Goal: Navigation & Orientation: Understand site structure

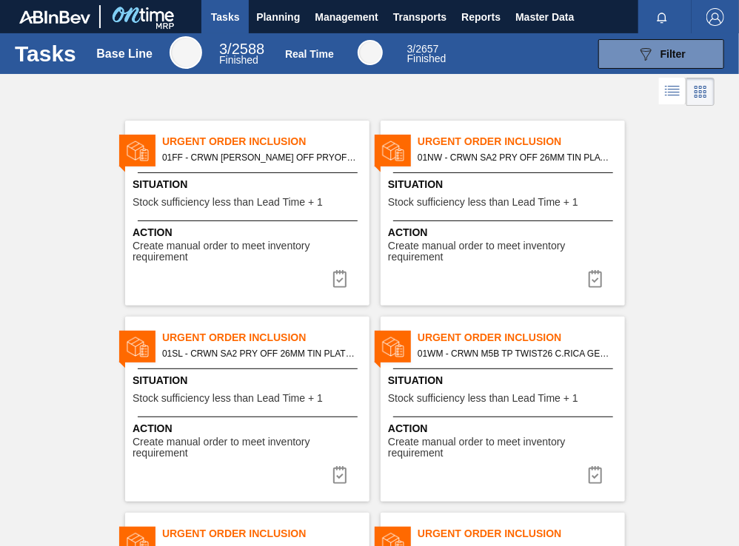
click at [219, 10] on span "Tasks" at bounding box center [225, 17] width 33 height 18
click at [291, 14] on span "Planning" at bounding box center [278, 17] width 44 height 18
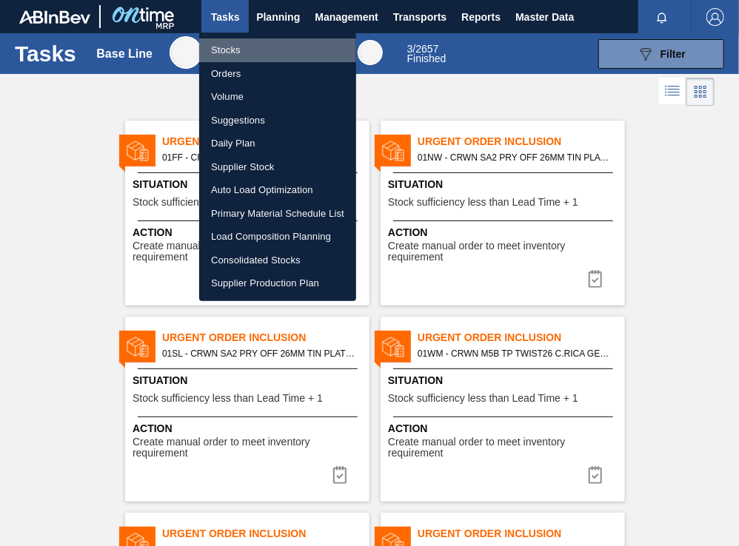
click at [256, 51] on li "Stocks" at bounding box center [277, 51] width 157 height 24
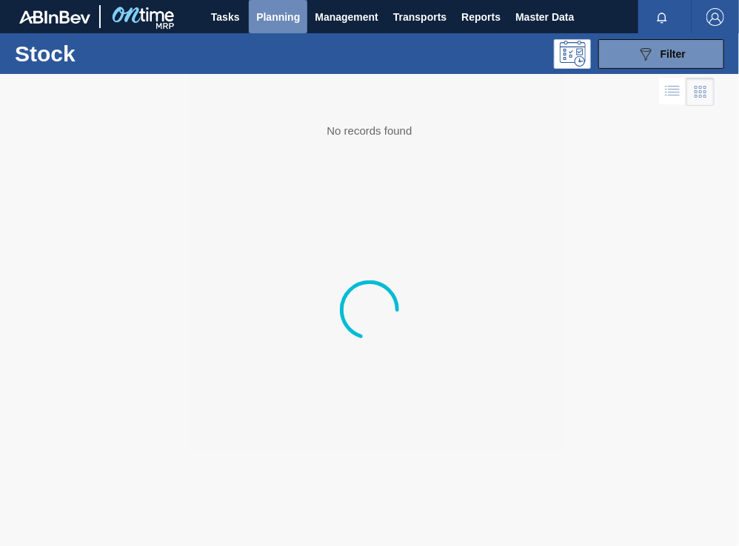
click at [287, 10] on span "Planning" at bounding box center [278, 17] width 44 height 18
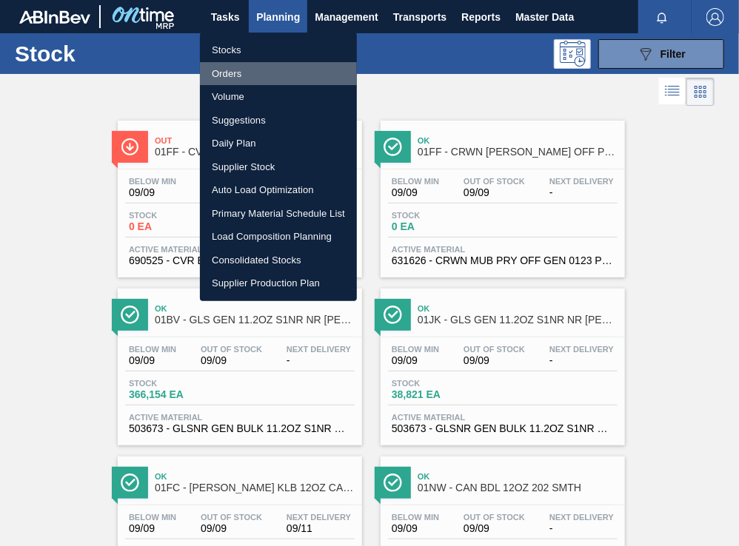
click at [246, 70] on li "Orders" at bounding box center [278, 74] width 157 height 24
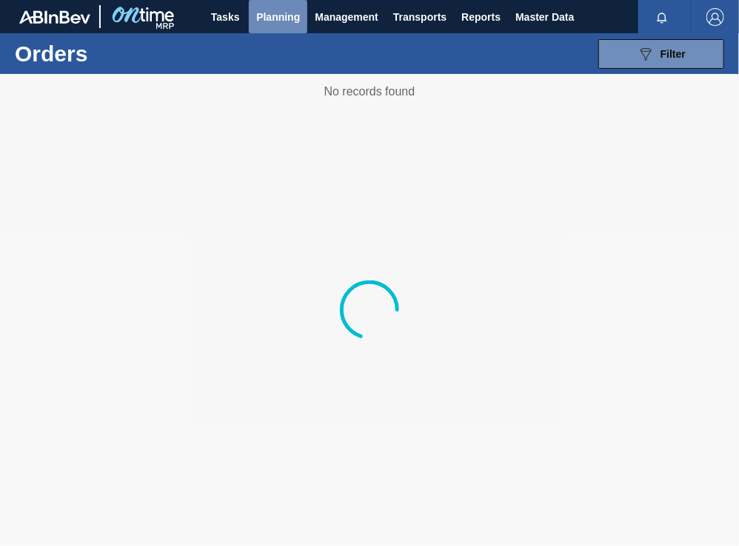
click at [275, 19] on span "Planning" at bounding box center [278, 17] width 44 height 18
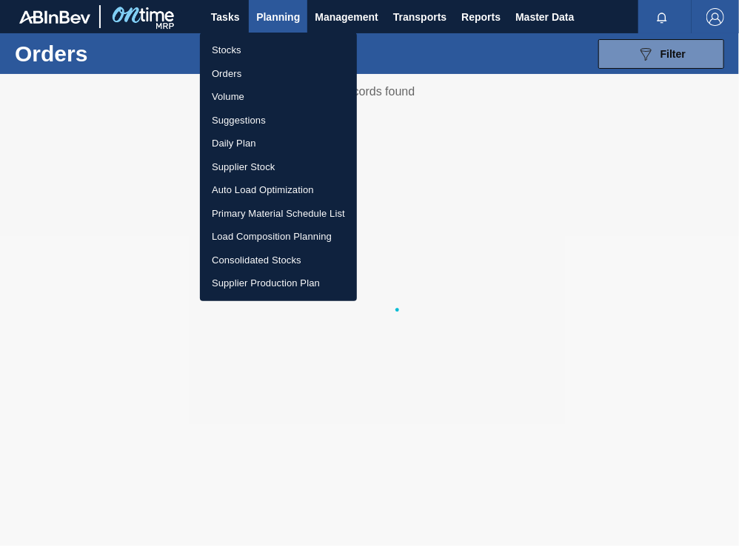
click at [251, 95] on li "Volume" at bounding box center [278, 97] width 157 height 24
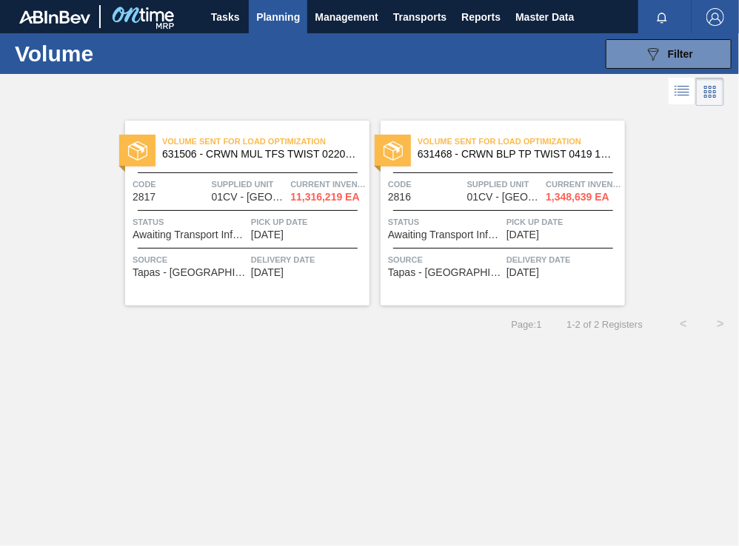
click at [293, 16] on span "Planning" at bounding box center [278, 17] width 44 height 18
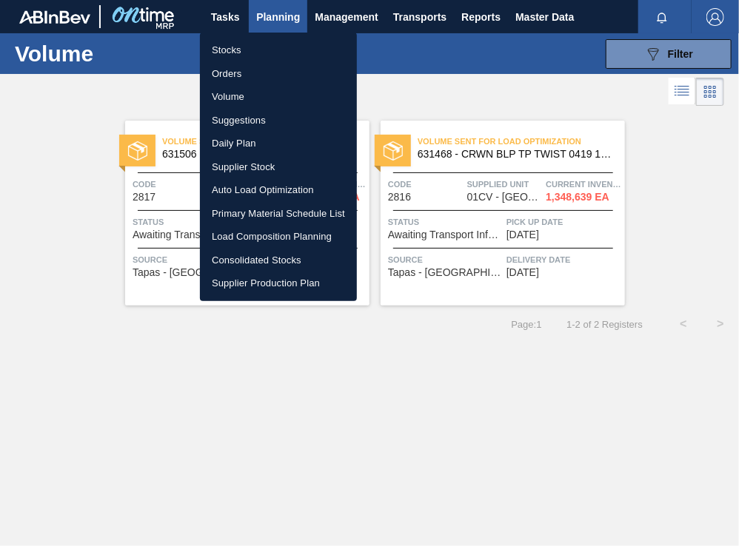
click at [272, 164] on li "Supplier Stock" at bounding box center [278, 167] width 157 height 24
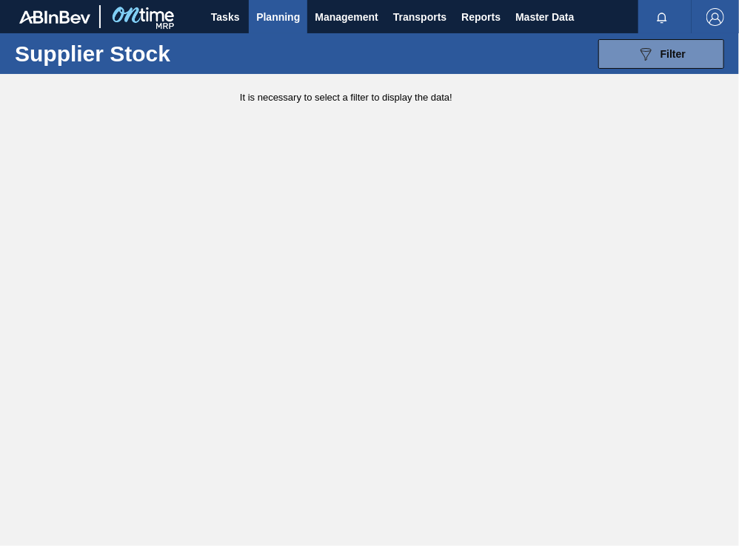
click at [278, 29] on button "Planning" at bounding box center [278, 16] width 58 height 33
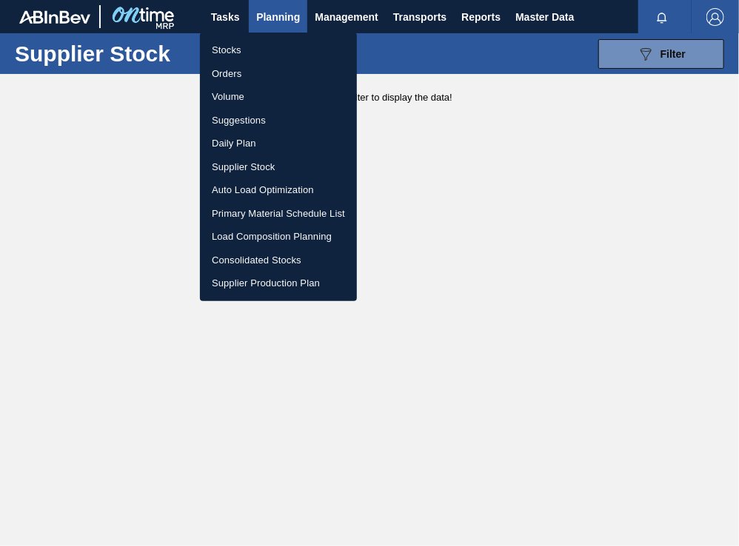
click at [270, 216] on li "Primary Material Schedule List" at bounding box center [278, 214] width 157 height 24
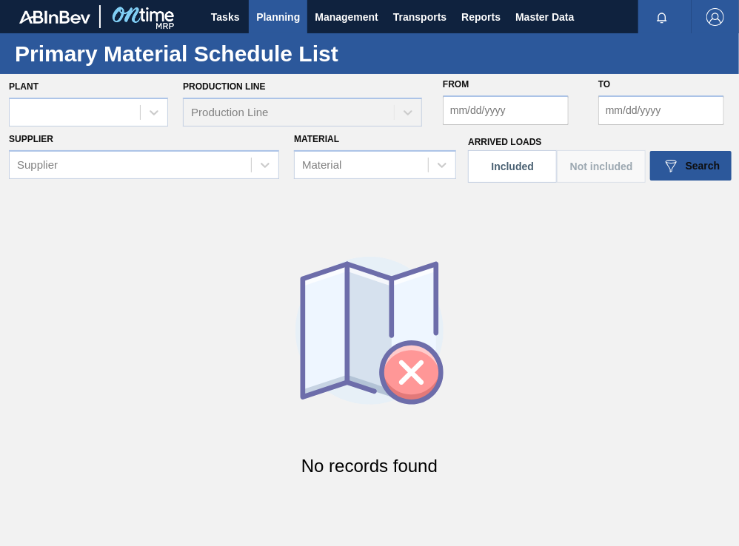
click at [284, 8] on span "Planning" at bounding box center [278, 17] width 44 height 18
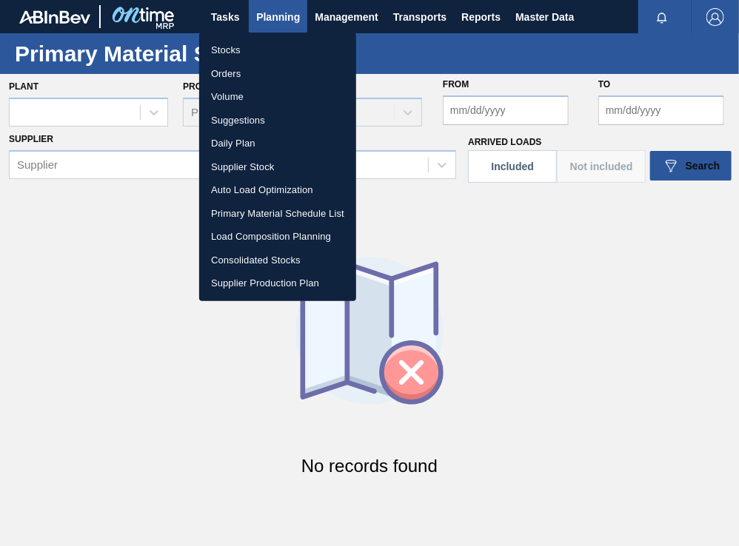
click at [341, 19] on div at bounding box center [369, 273] width 739 height 546
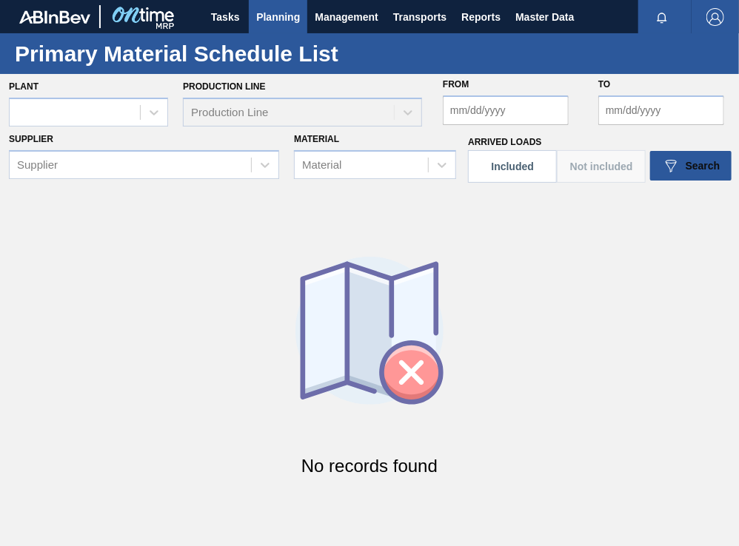
click at [341, 19] on span "Management" at bounding box center [347, 17] width 64 height 18
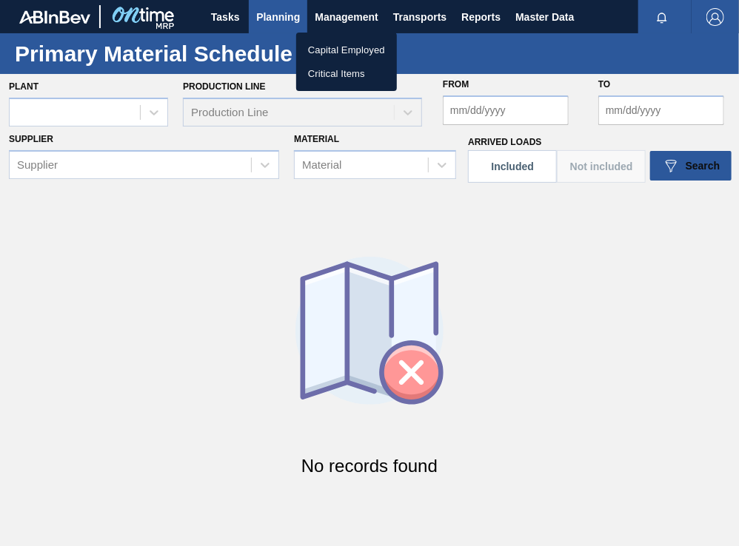
click at [349, 43] on li "Capital Employed" at bounding box center [346, 51] width 101 height 24
